Goal: Transaction & Acquisition: Book appointment/travel/reservation

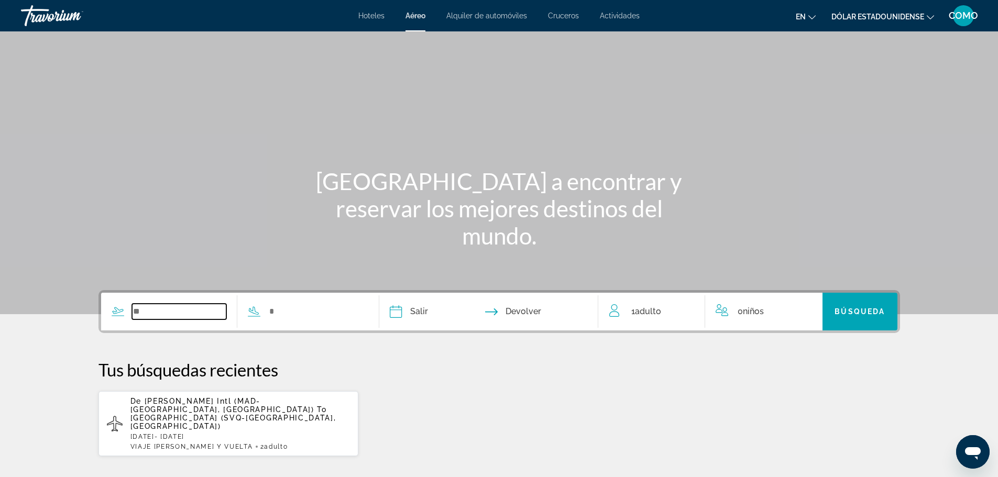
click at [184, 305] on input "Search widget" at bounding box center [179, 312] width 95 height 16
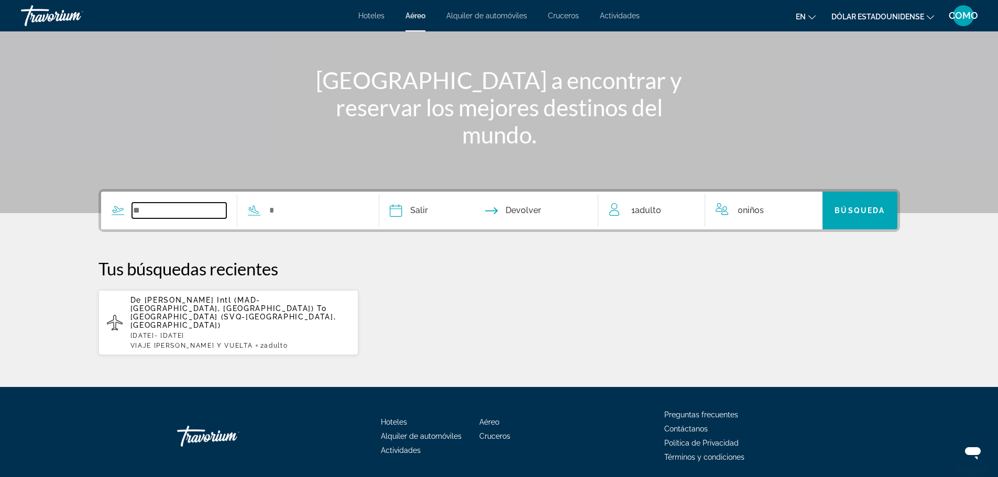
scroll to position [123, 0]
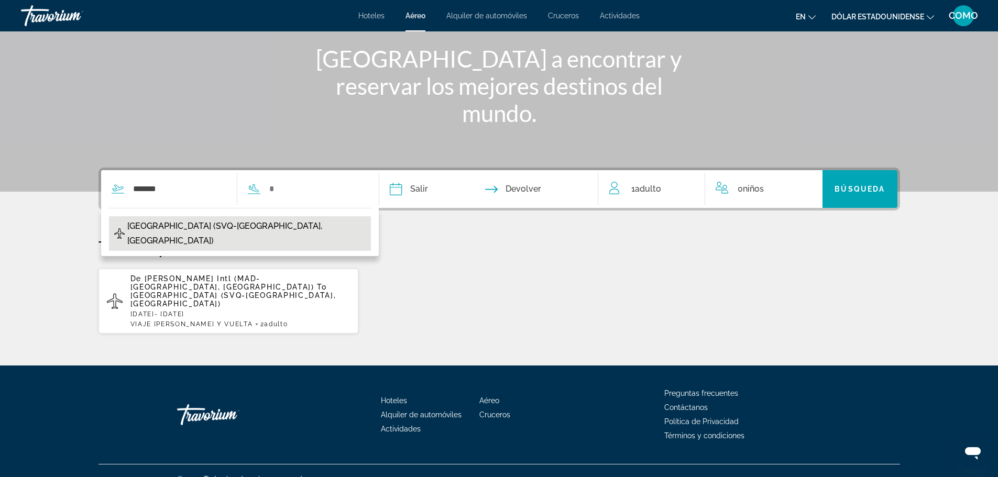
click at [213, 224] on span "[GEOGRAPHIC_DATA] (SVQ-[GEOGRAPHIC_DATA], [GEOGRAPHIC_DATA])" at bounding box center [246, 233] width 238 height 29
type input "**********"
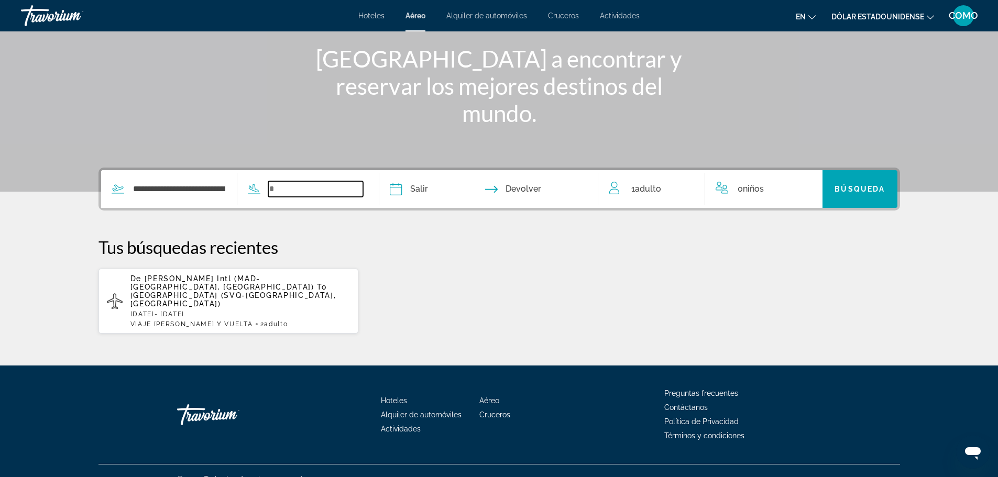
click at [316, 190] on input "Search widget" at bounding box center [315, 189] width 95 height 16
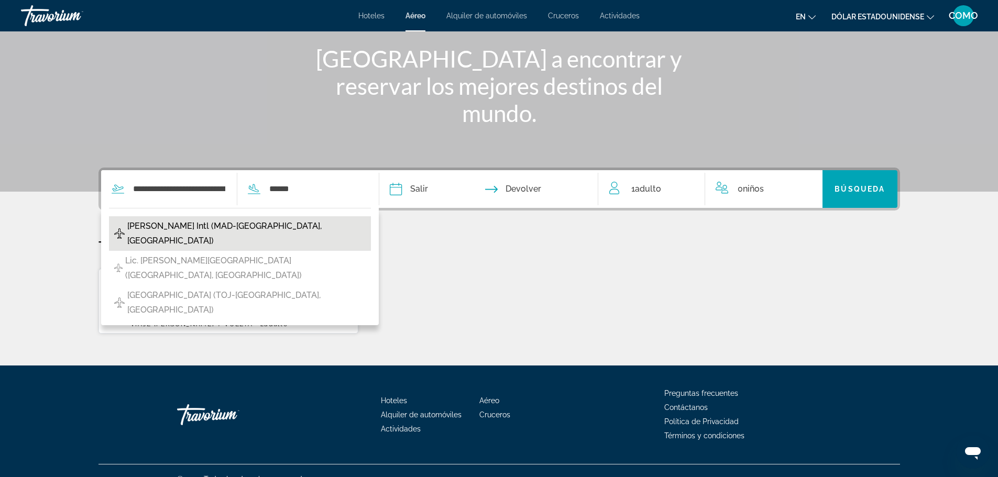
click at [250, 223] on span "[PERSON_NAME] Intl (MAD-[GEOGRAPHIC_DATA], [GEOGRAPHIC_DATA])" at bounding box center [246, 233] width 238 height 29
type input "**********"
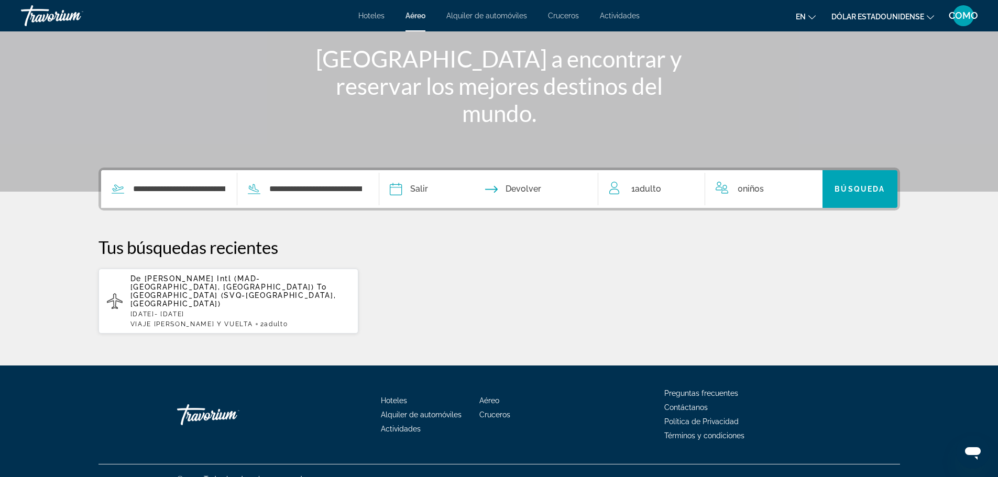
click at [410, 189] on input "Depart date" at bounding box center [441, 190] width 108 height 41
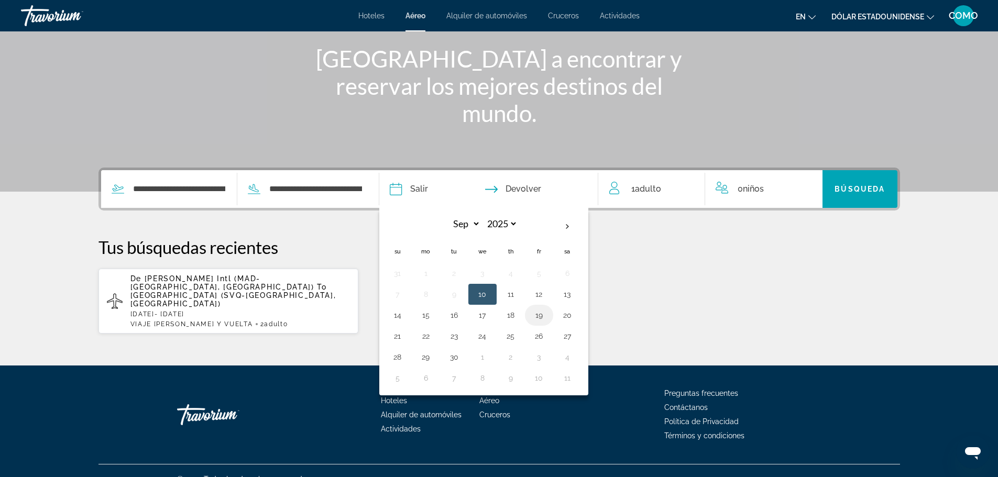
click at [540, 319] on button "19" at bounding box center [539, 315] width 17 height 15
type input "**********"
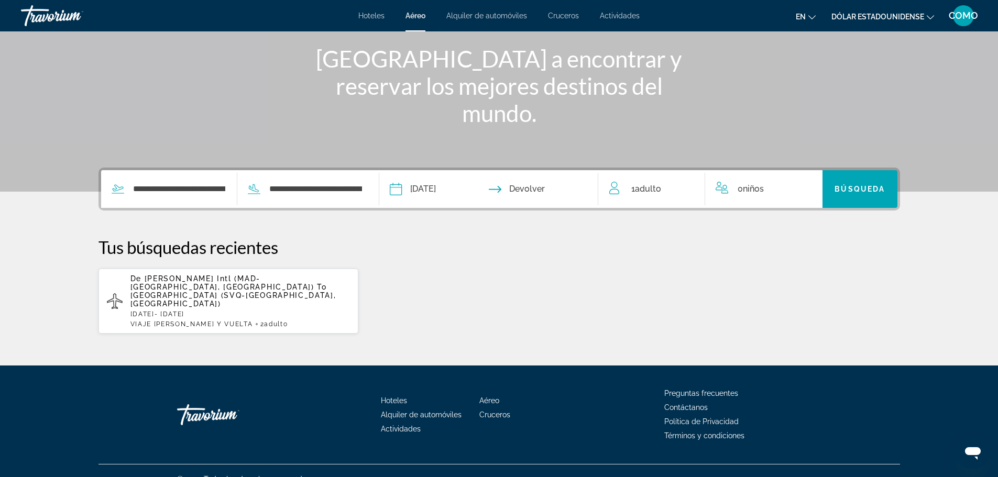
click at [534, 188] on input "Return date" at bounding box center [548, 190] width 108 height 41
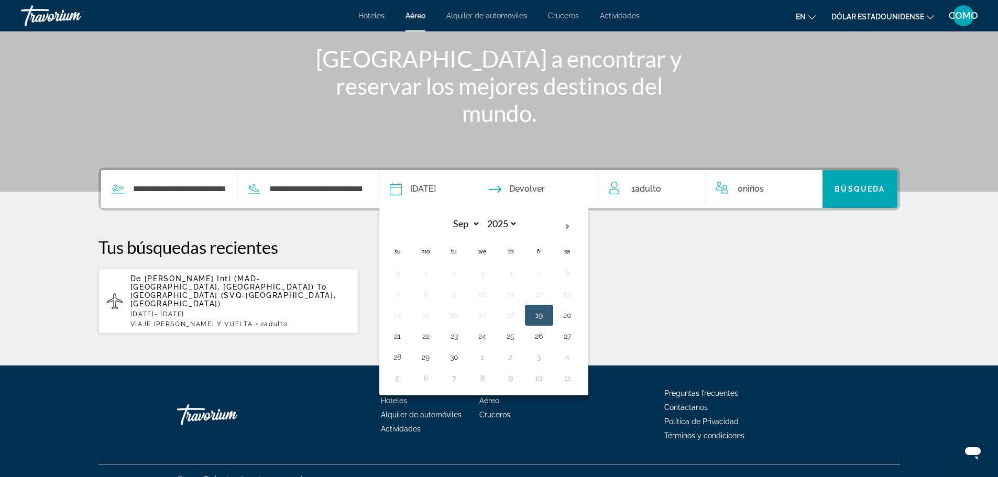
click at [543, 312] on button "19" at bounding box center [539, 315] width 17 height 15
type input "**********"
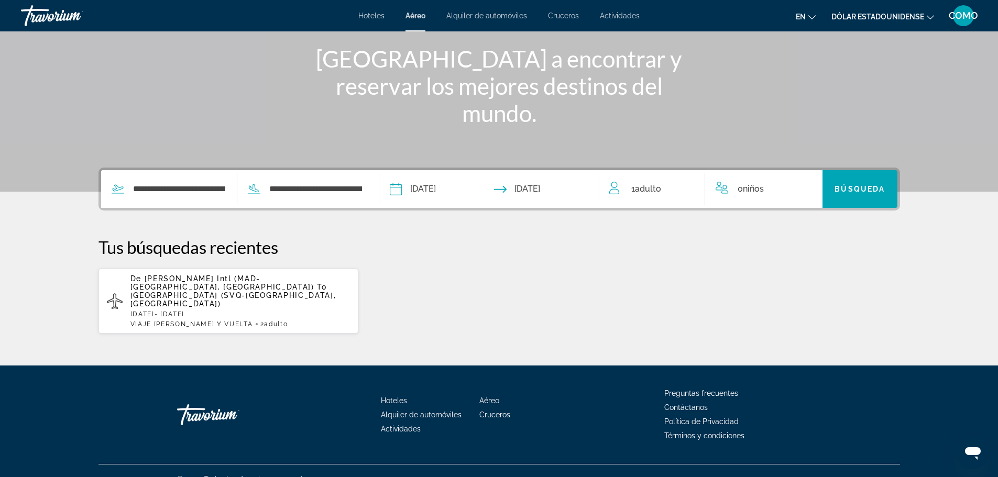
click at [632, 192] on span "1 Adulto Adulto" at bounding box center [646, 189] width 30 height 15
click at [698, 184] on div "1 Adulto Adulto" at bounding box center [657, 189] width 96 height 18
click at [690, 186] on icon "Increment adults" at bounding box center [689, 187] width 9 height 13
click at [852, 181] on span "Search widget" at bounding box center [860, 189] width 75 height 25
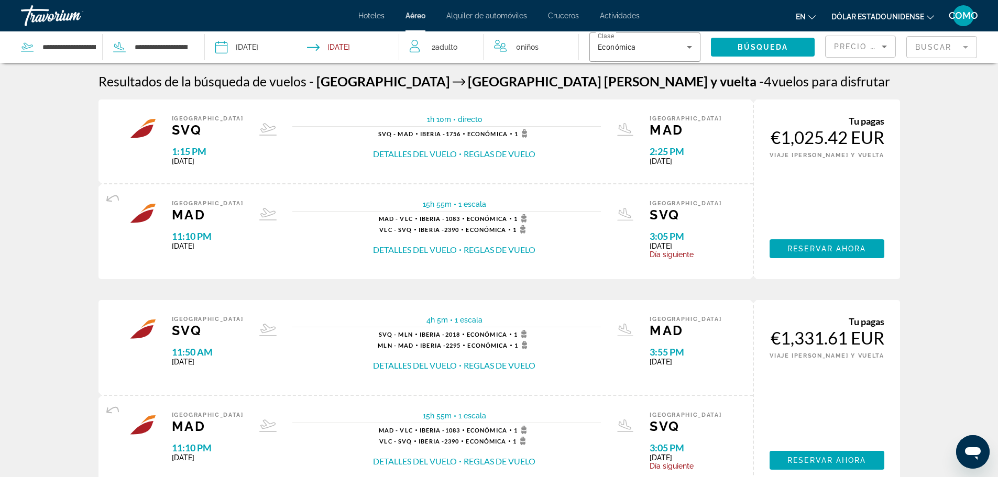
click at [232, 48] on input "Depart date: Sep 19, 2025" at bounding box center [261, 48] width 96 height 35
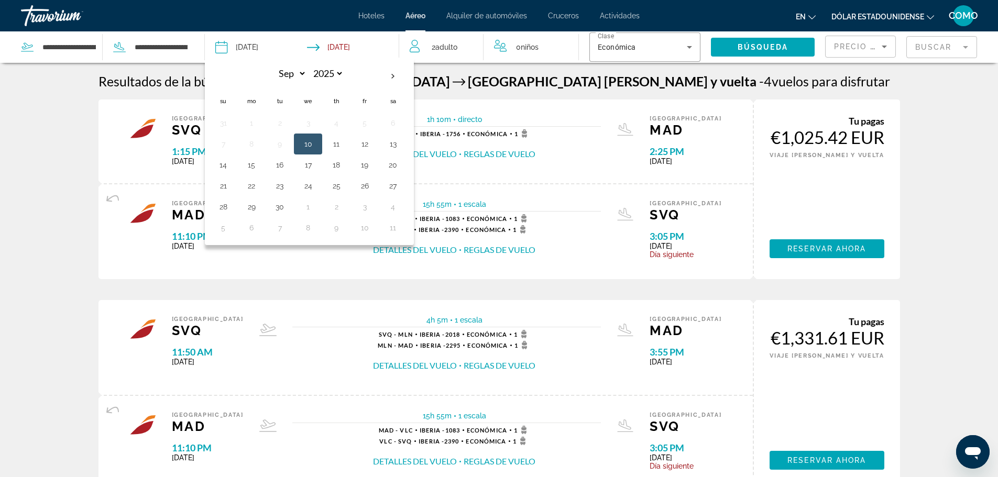
click at [345, 48] on input "Return date: Sep 19, 2025" at bounding box center [356, 48] width 96 height 35
click at [687, 50] on icon "Search widget" at bounding box center [689, 47] width 13 height 13
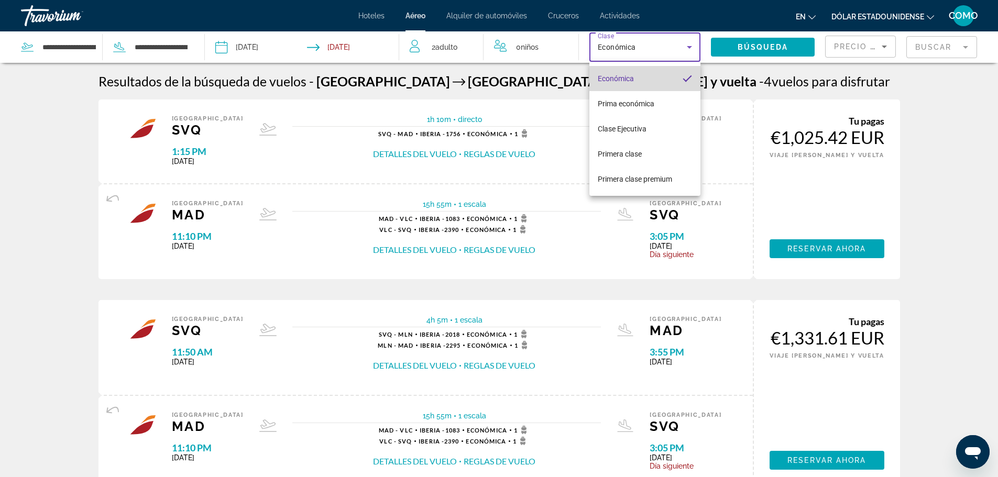
click at [610, 77] on font "Económica" at bounding box center [616, 78] width 36 height 8
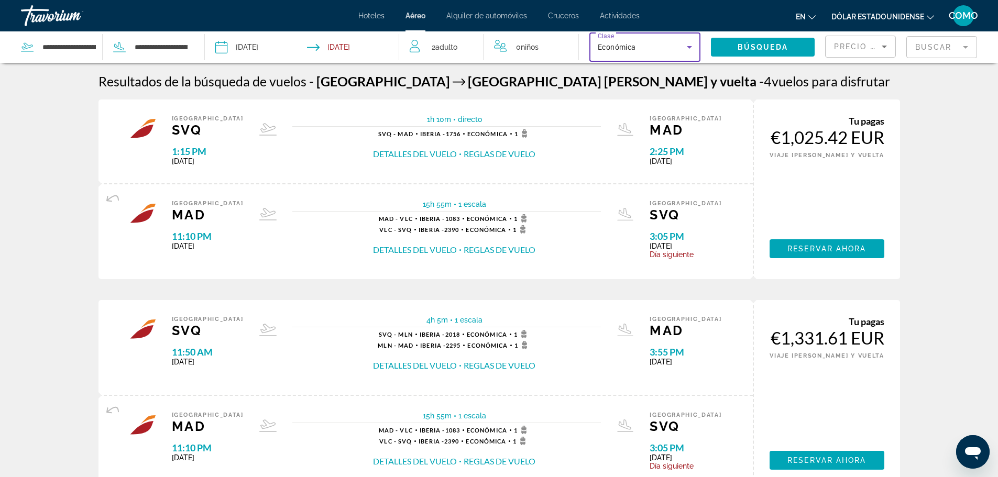
click at [349, 49] on input "Return date: Sep 19, 2025" at bounding box center [356, 48] width 96 height 35
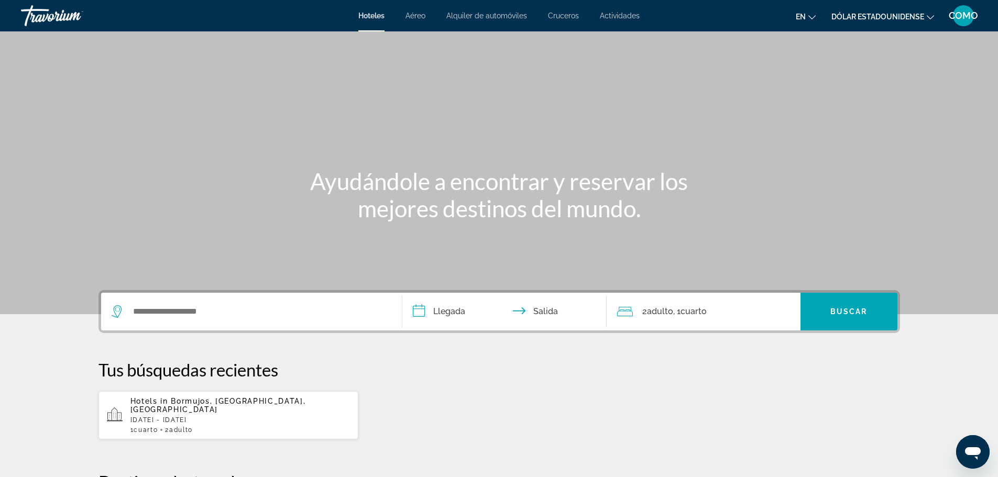
click at [143, 408] on div "Hotels in [GEOGRAPHIC_DATA], [GEOGRAPHIC_DATA], [GEOGRAPHIC_DATA] [GEOGRAPHIC_D…" at bounding box center [240, 415] width 220 height 37
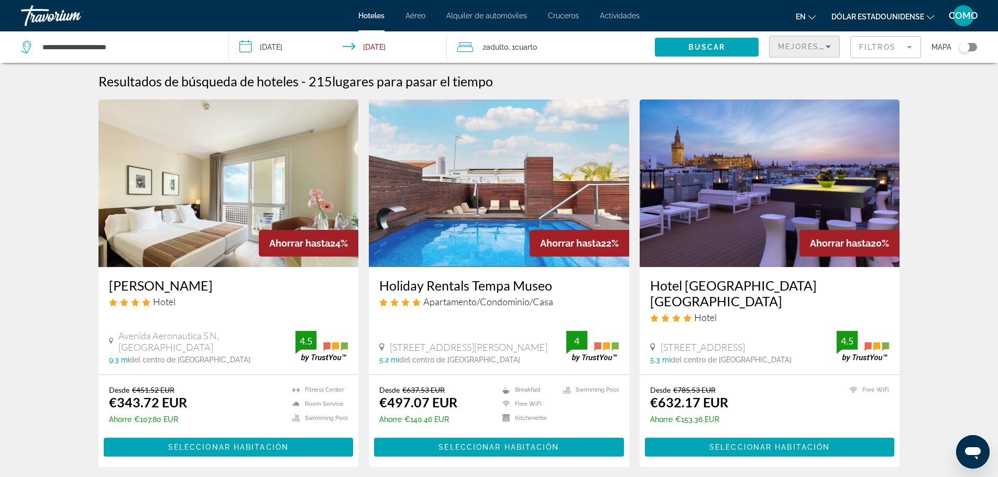
click at [831, 42] on icon "Sort by" at bounding box center [828, 46] width 13 height 13
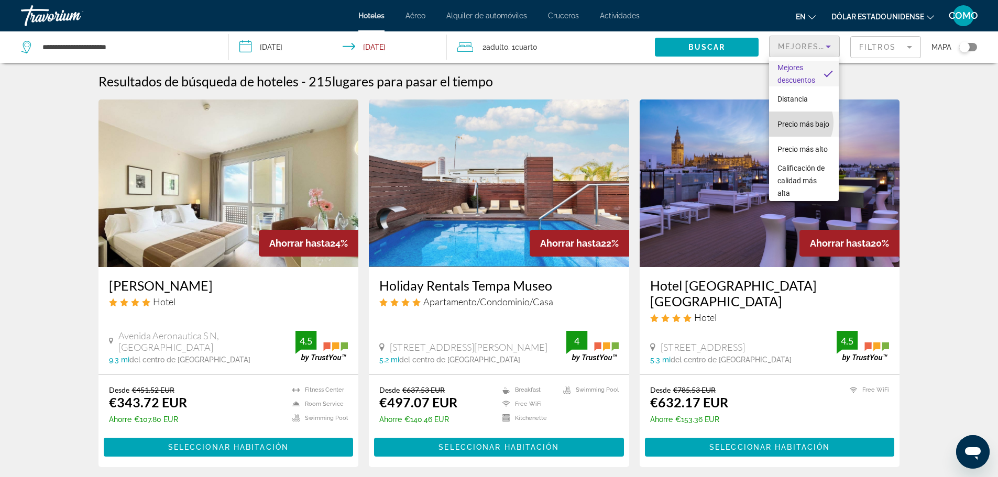
click at [792, 123] on span "Precio más bajo" at bounding box center [804, 124] width 52 height 13
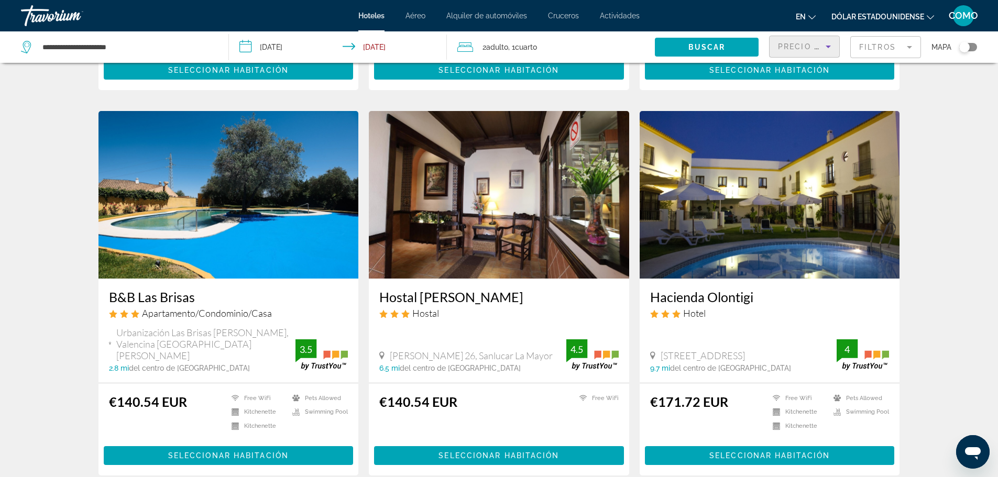
scroll to position [419, 0]
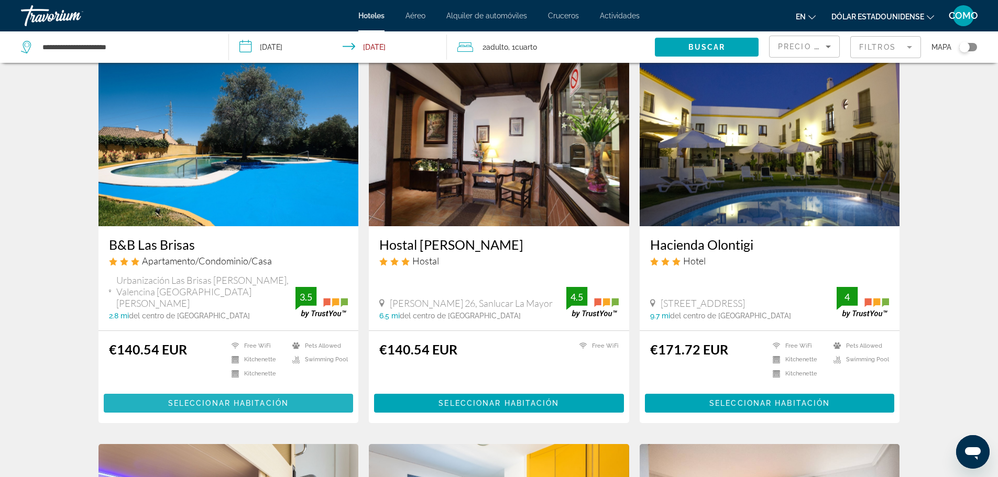
click at [206, 399] on span "Seleccionar habitación" at bounding box center [228, 403] width 121 height 8
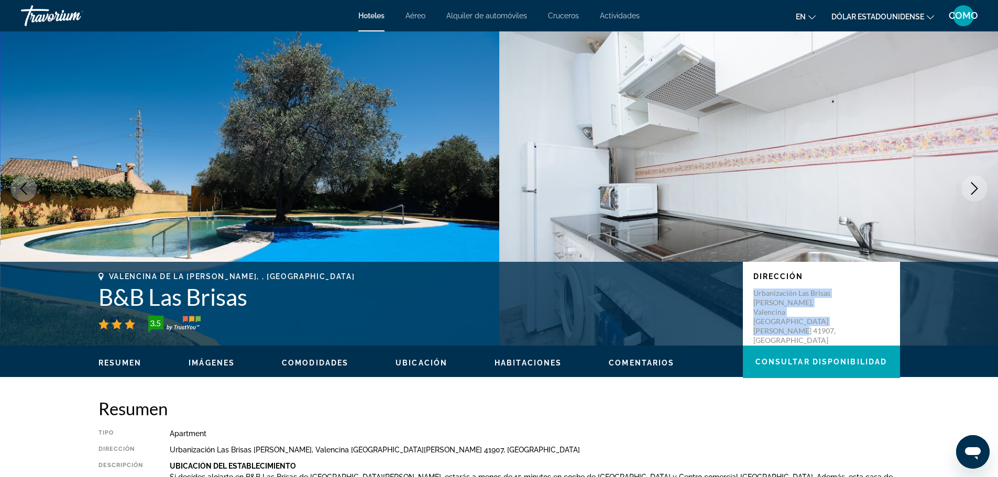
drag, startPoint x: 753, startPoint y: 291, endPoint x: 765, endPoint y: 324, distance: 35.5
click at [769, 326] on p "Urbanización Las Brisas [PERSON_NAME], Valencina [GEOGRAPHIC_DATA][PERSON_NAME]…" at bounding box center [795, 317] width 84 height 57
copy p "Urbanización Las Brisas [PERSON_NAME], Valencina [GEOGRAPHIC_DATA][PERSON_NAME]…"
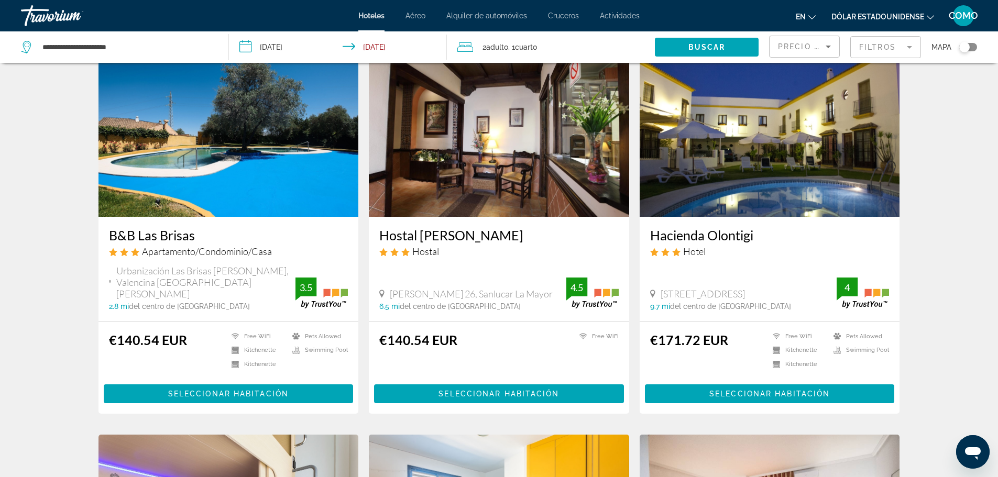
scroll to position [413, 0]
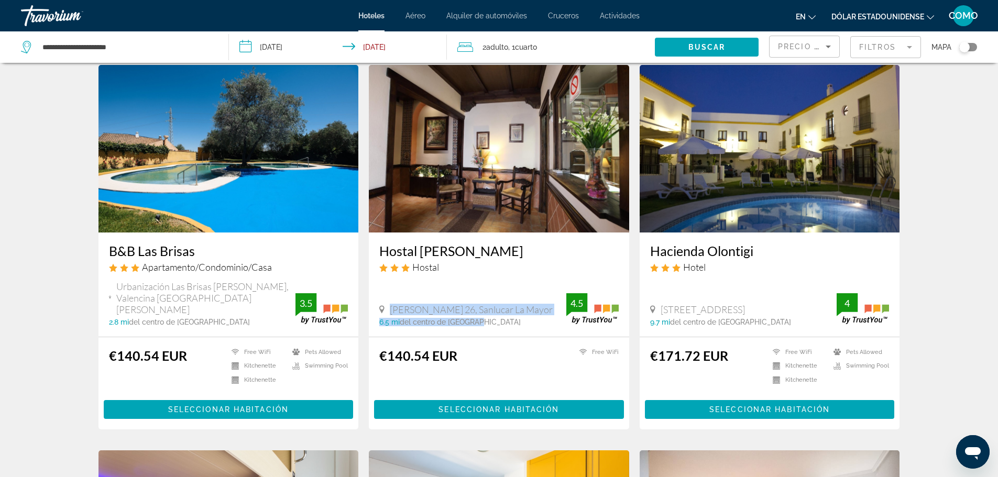
drag, startPoint x: 390, startPoint y: 291, endPoint x: 483, endPoint y: 308, distance: 94.3
click at [484, 308] on div "[PERSON_NAME] 26, Sanlucar La Mayor 6.5 mi del centro de [GEOGRAPHIC_DATA]" at bounding box center [472, 315] width 187 height 23
copy div "[PERSON_NAME] 26, Sanlucar La Mayor 6.5 mi del centro de [GEOGRAPHIC_DATA]"
